Goal: Transaction & Acquisition: Purchase product/service

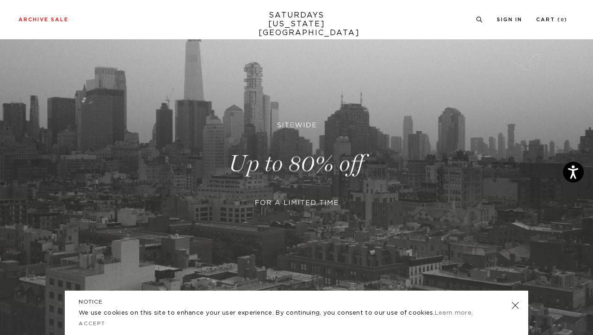
scroll to position [81, 0]
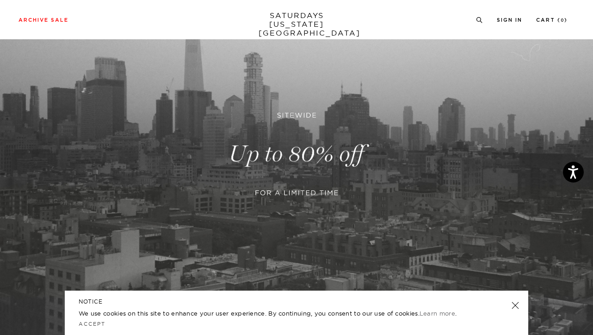
click at [294, 199] on link at bounding box center [296, 154] width 593 height 363
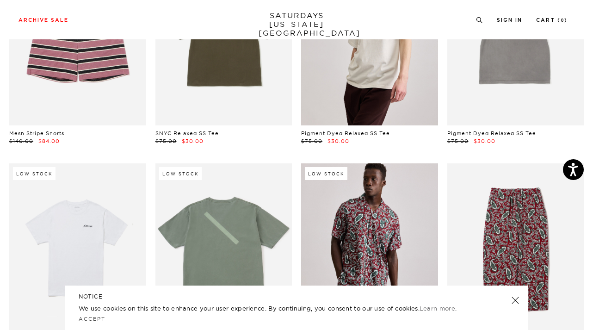
scroll to position [2394, 0]
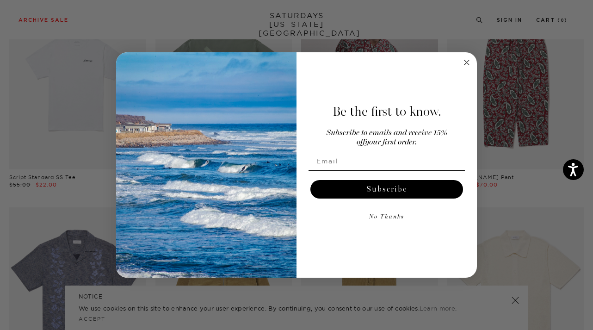
click at [464, 63] on circle "Close dialog" at bounding box center [467, 62] width 11 height 11
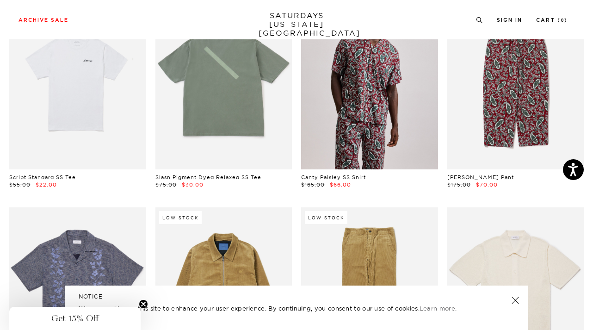
click at [517, 300] on link at bounding box center [515, 300] width 13 height 13
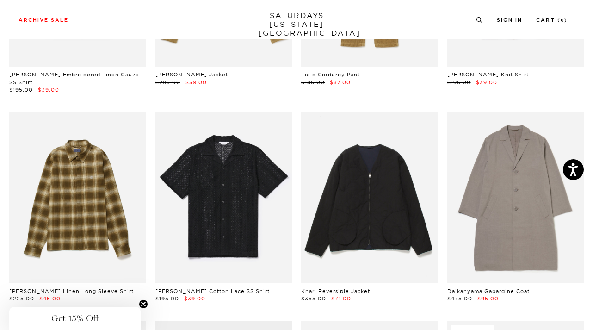
scroll to position [2737, 0]
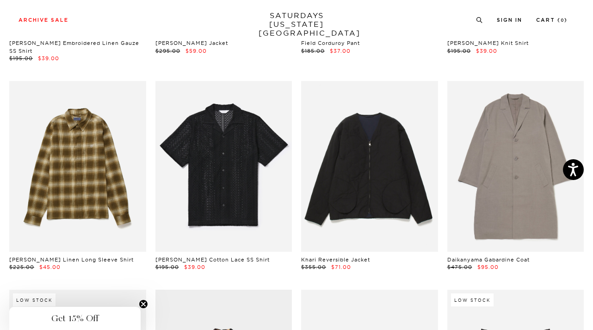
click at [490, 194] on link at bounding box center [515, 166] width 137 height 171
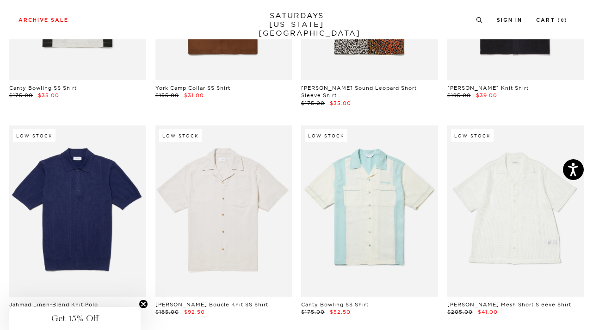
scroll to position [5639, 0]
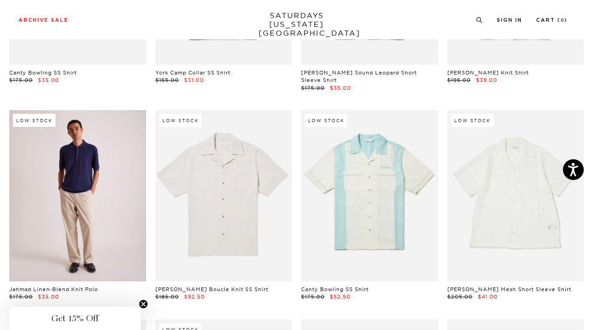
click at [115, 204] on link at bounding box center [77, 195] width 137 height 171
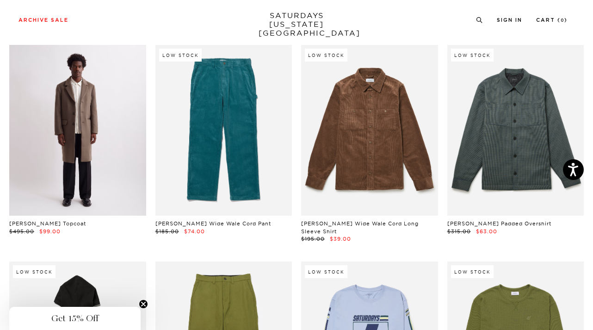
scroll to position [6964, 0]
click at [119, 124] on link at bounding box center [77, 130] width 137 height 171
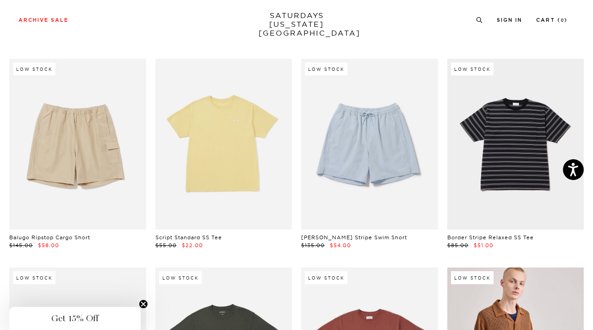
scroll to position [0, 0]
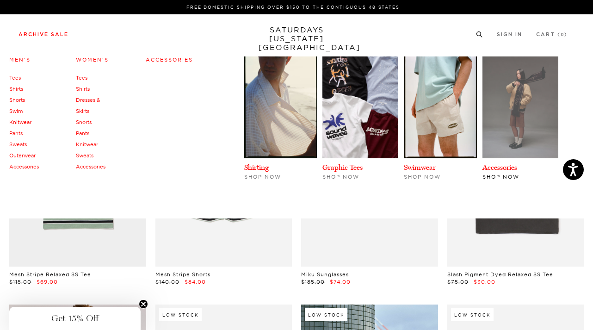
click at [507, 79] on img at bounding box center [521, 107] width 76 height 102
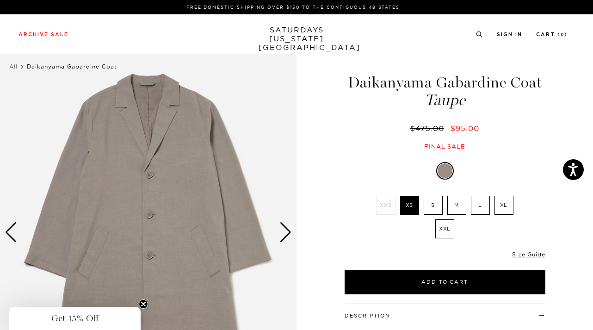
click at [289, 235] on div "Next slide" at bounding box center [285, 232] width 12 height 20
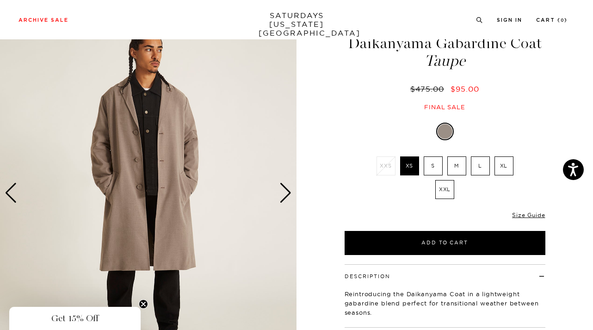
scroll to position [42, 0]
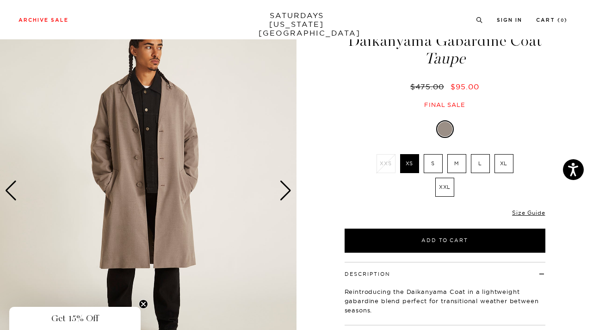
click at [290, 187] on div "Next slide" at bounding box center [285, 190] width 12 height 20
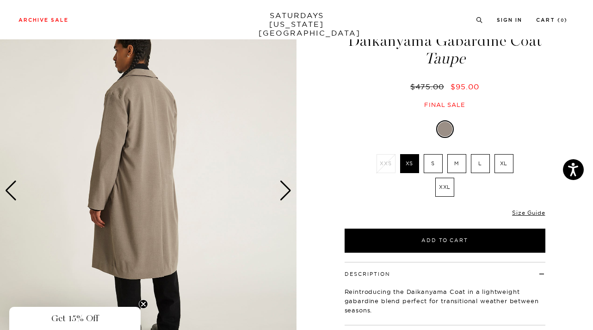
click at [290, 187] on div "Next slide" at bounding box center [285, 190] width 12 height 20
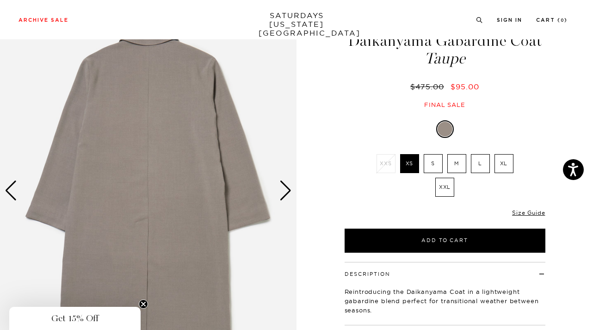
click at [290, 187] on div "Next slide" at bounding box center [285, 190] width 12 height 20
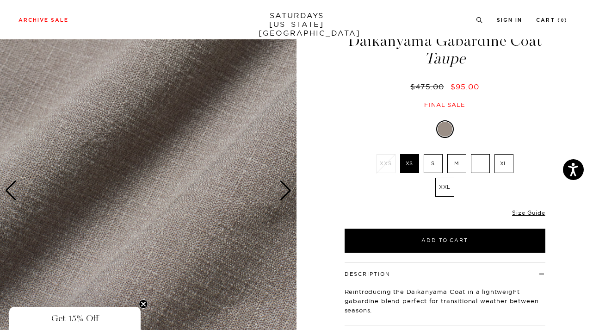
click at [290, 187] on div "Next slide" at bounding box center [285, 190] width 12 height 20
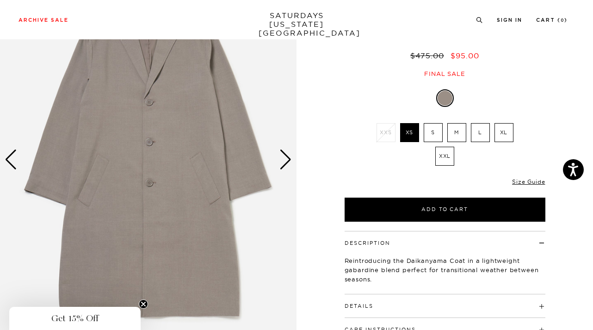
scroll to position [69, 0]
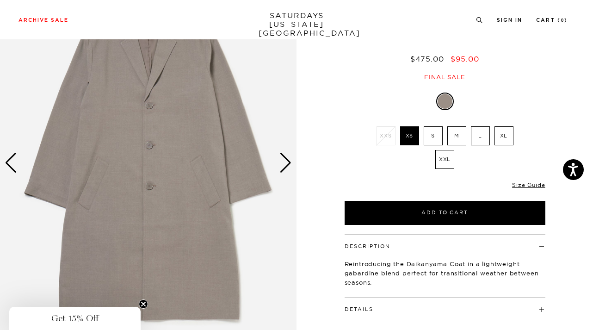
click at [283, 163] on div "Next slide" at bounding box center [285, 163] width 12 height 20
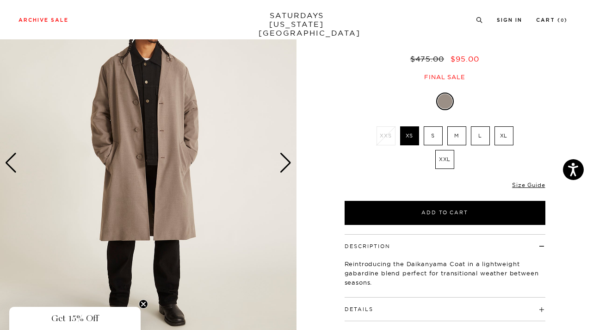
click at [283, 163] on div "Next slide" at bounding box center [285, 163] width 12 height 20
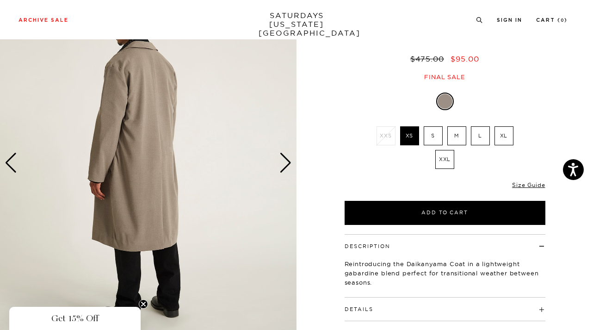
click at [283, 163] on div "Next slide" at bounding box center [285, 163] width 12 height 20
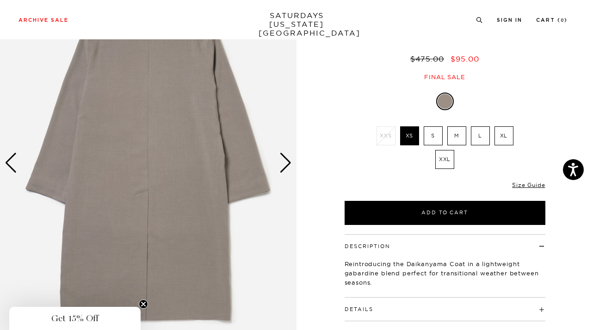
click at [283, 163] on div "Next slide" at bounding box center [285, 163] width 12 height 20
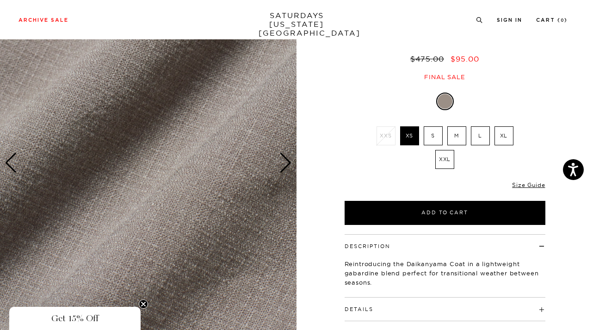
click at [283, 163] on div "Next slide" at bounding box center [285, 163] width 12 height 20
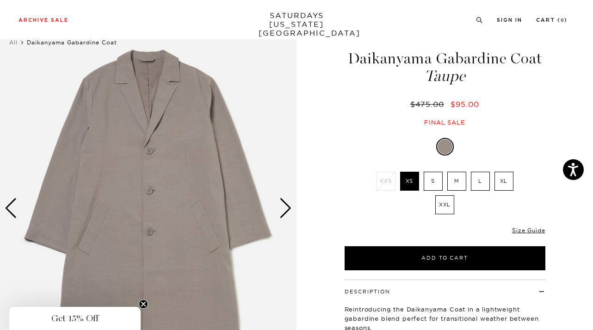
scroll to position [23, 0]
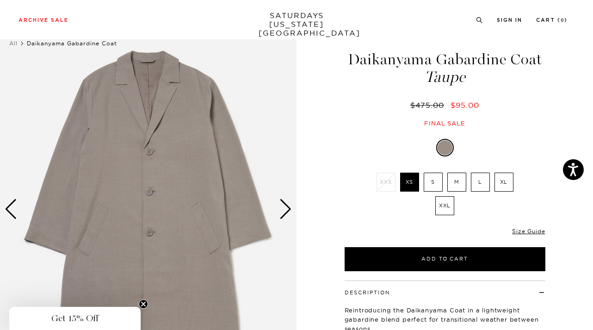
click at [288, 212] on div "Next slide" at bounding box center [285, 209] width 12 height 20
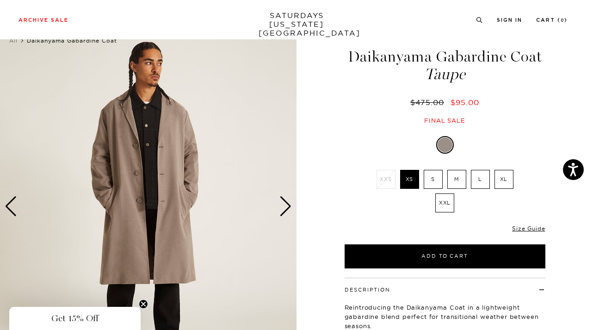
scroll to position [25, 0]
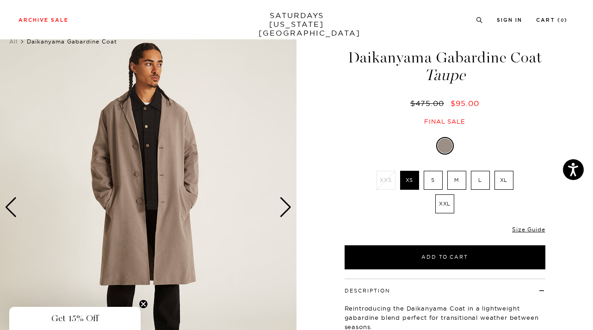
click at [436, 178] on label "S" at bounding box center [433, 180] width 19 height 19
click at [0, 0] on input "S" at bounding box center [0, 0] width 0 height 0
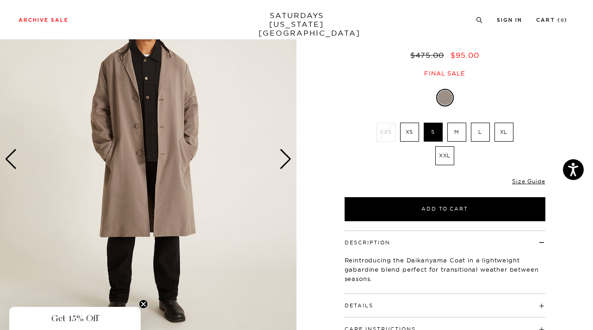
scroll to position [70, 0]
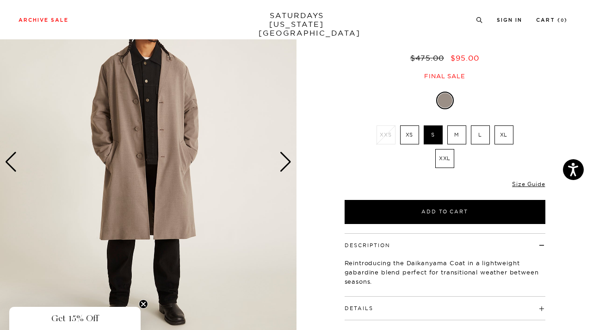
click at [457, 132] on label "M" at bounding box center [456, 134] width 19 height 19
click at [0, 0] on input "M" at bounding box center [0, 0] width 0 height 0
click at [425, 138] on label "S" at bounding box center [433, 134] width 19 height 19
click at [0, 0] on input "S" at bounding box center [0, 0] width 0 height 0
click at [526, 186] on link "Size Guide" at bounding box center [528, 183] width 33 height 7
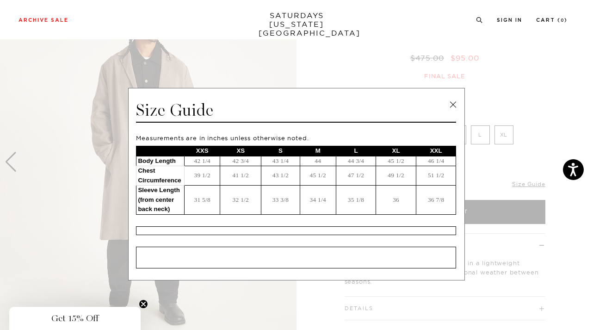
click at [452, 107] on link at bounding box center [453, 105] width 14 height 14
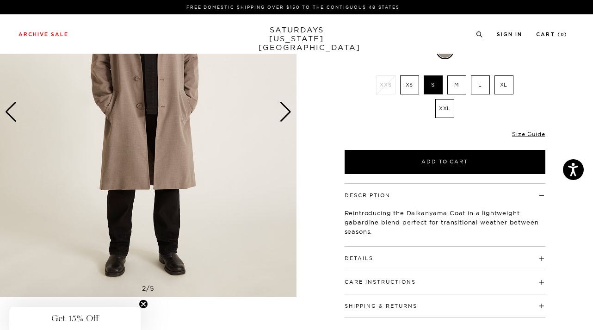
scroll to position [0, 0]
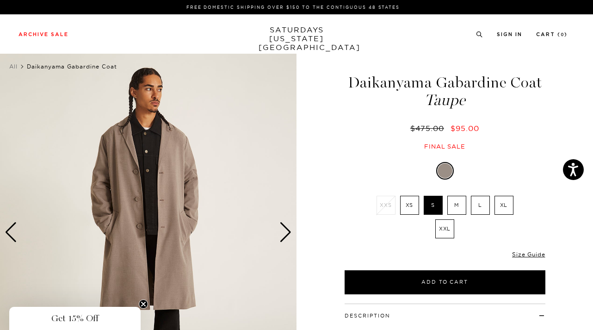
click at [277, 221] on img at bounding box center [148, 232] width 297 height 371
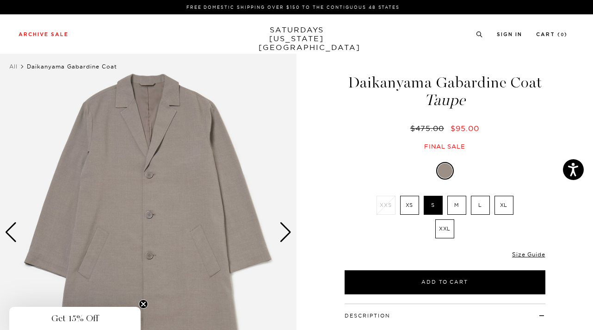
click at [285, 237] on div "Next slide" at bounding box center [285, 232] width 12 height 20
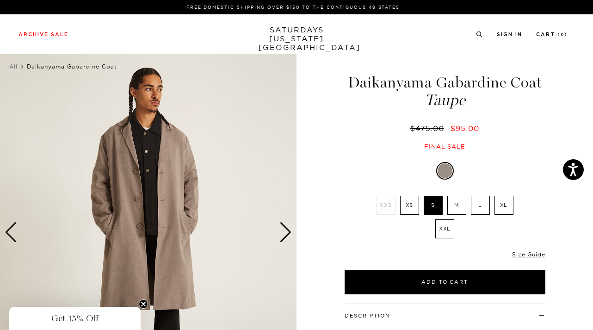
click at [285, 237] on div "Next slide" at bounding box center [285, 232] width 12 height 20
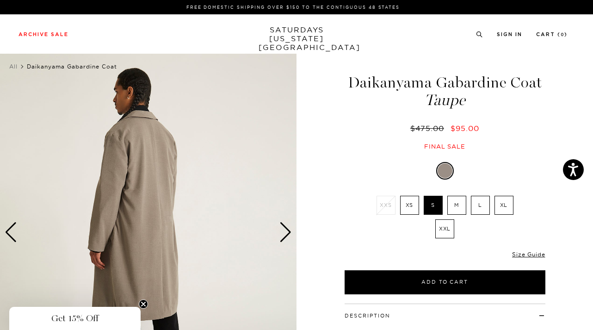
click at [285, 237] on div "Next slide" at bounding box center [285, 232] width 12 height 20
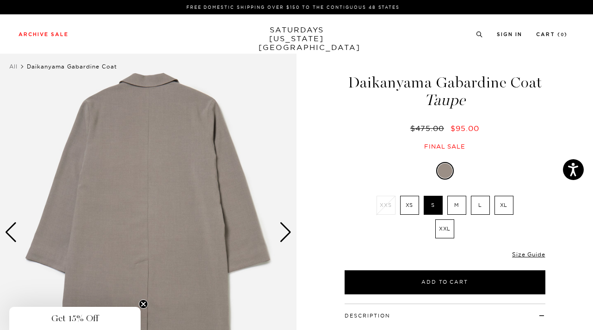
click at [285, 237] on div "Next slide" at bounding box center [285, 232] width 12 height 20
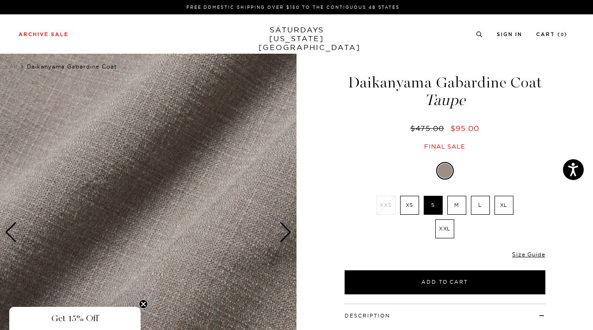
click at [285, 237] on div "Next slide" at bounding box center [285, 232] width 12 height 20
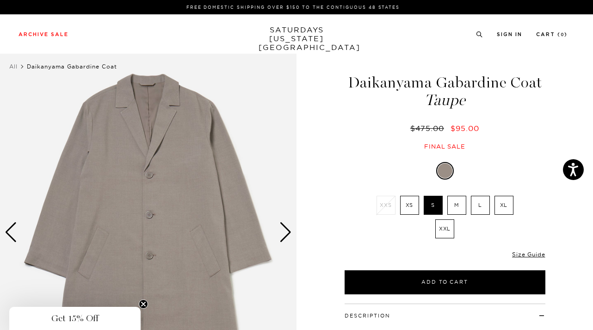
click at [285, 237] on div "Next slide" at bounding box center [285, 232] width 12 height 20
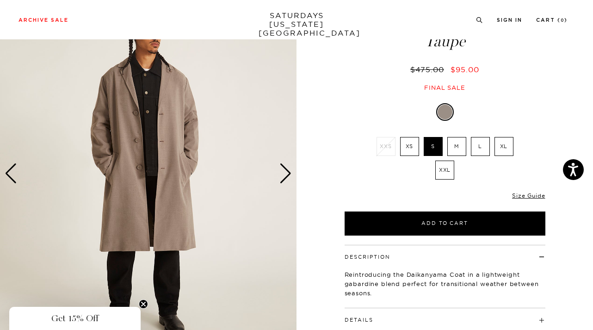
scroll to position [60, 0]
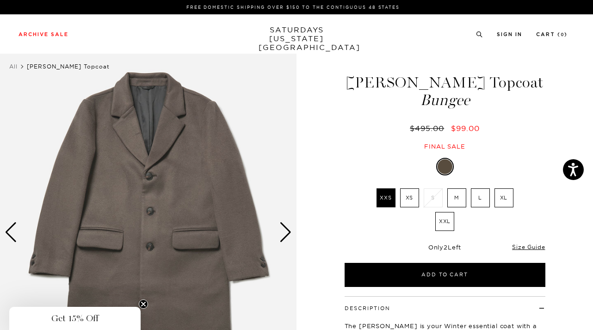
click at [285, 239] on div "Next slide" at bounding box center [285, 232] width 12 height 20
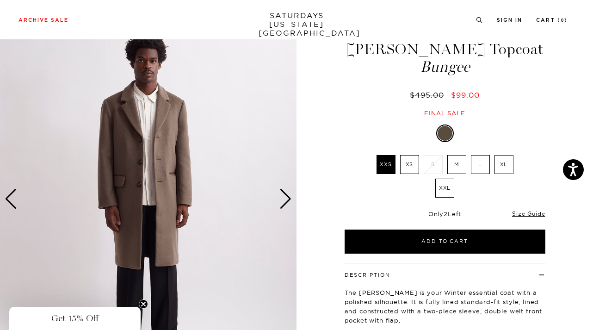
scroll to position [32, 0]
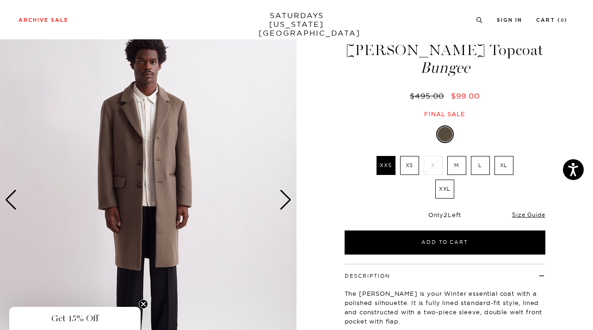
click at [286, 199] on div "Next slide" at bounding box center [285, 200] width 12 height 20
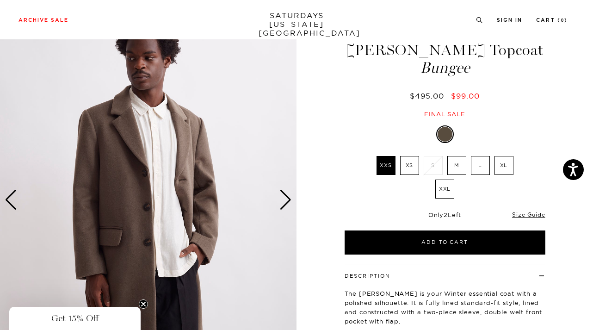
click at [286, 199] on div "Next slide" at bounding box center [285, 200] width 12 height 20
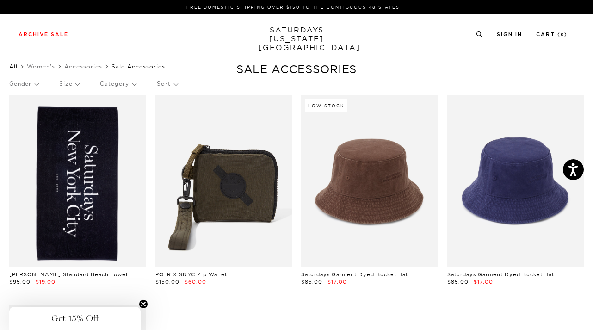
click at [15, 67] on link "All" at bounding box center [13, 66] width 8 height 7
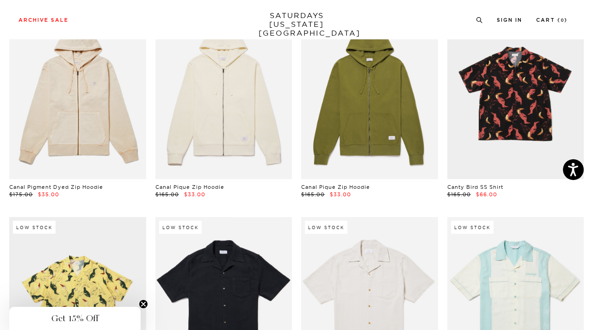
scroll to position [1890, 0]
